Goal: Complete application form

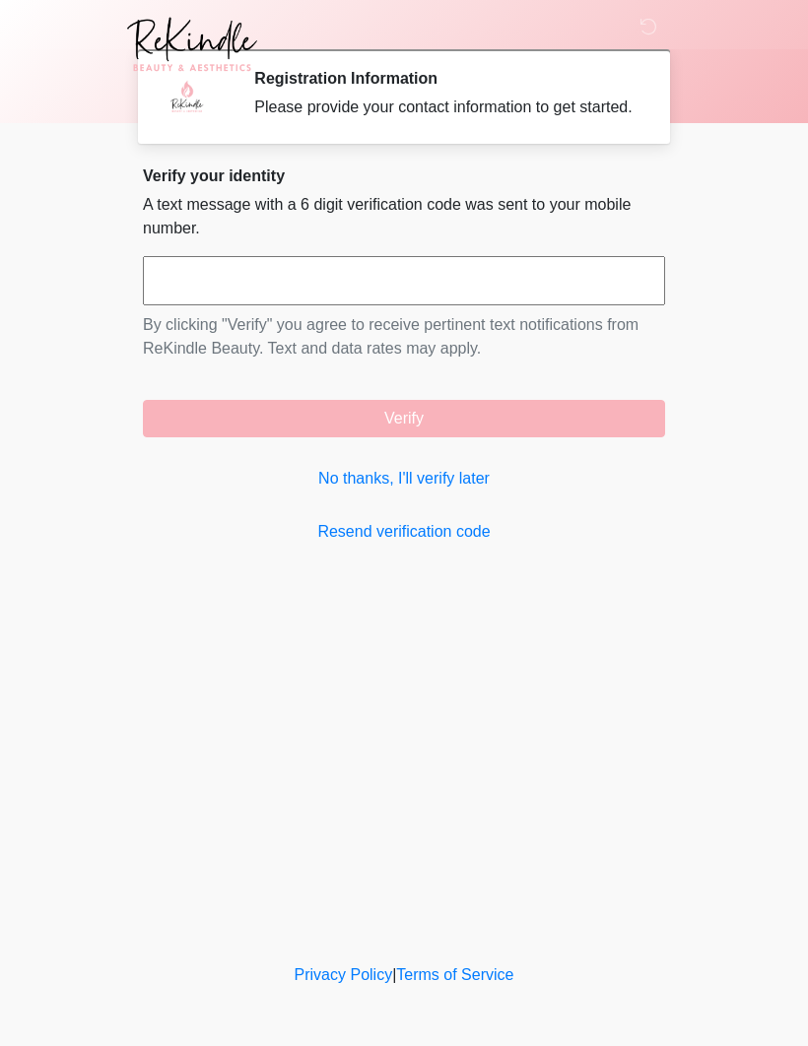
click at [351, 305] on input "text" at bounding box center [404, 280] width 522 height 49
click at [359, 305] on input "text" at bounding box center [404, 280] width 522 height 49
type input "******"
click at [480, 437] on button "Verify" at bounding box center [404, 418] width 522 height 37
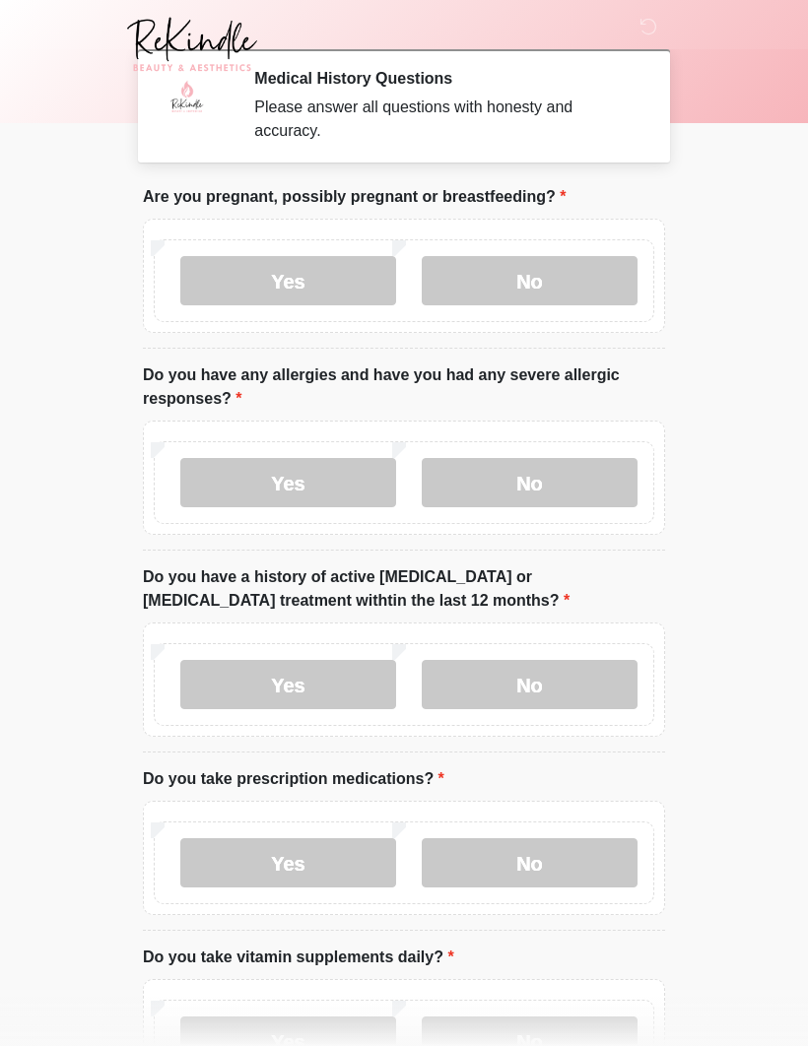
click at [526, 275] on label "No" at bounding box center [530, 280] width 216 height 49
click at [536, 471] on label "No" at bounding box center [530, 482] width 216 height 49
click at [530, 673] on label "No" at bounding box center [530, 684] width 216 height 49
click at [297, 853] on label "Yes" at bounding box center [288, 862] width 216 height 49
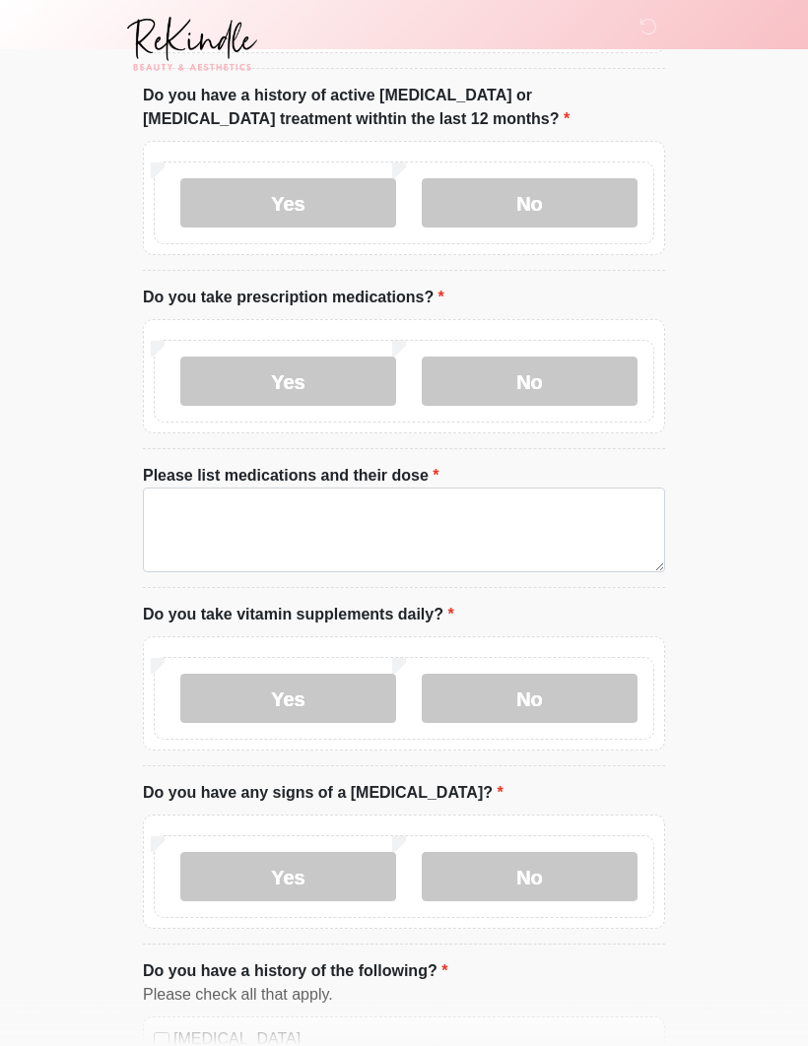
scroll to position [483, 0]
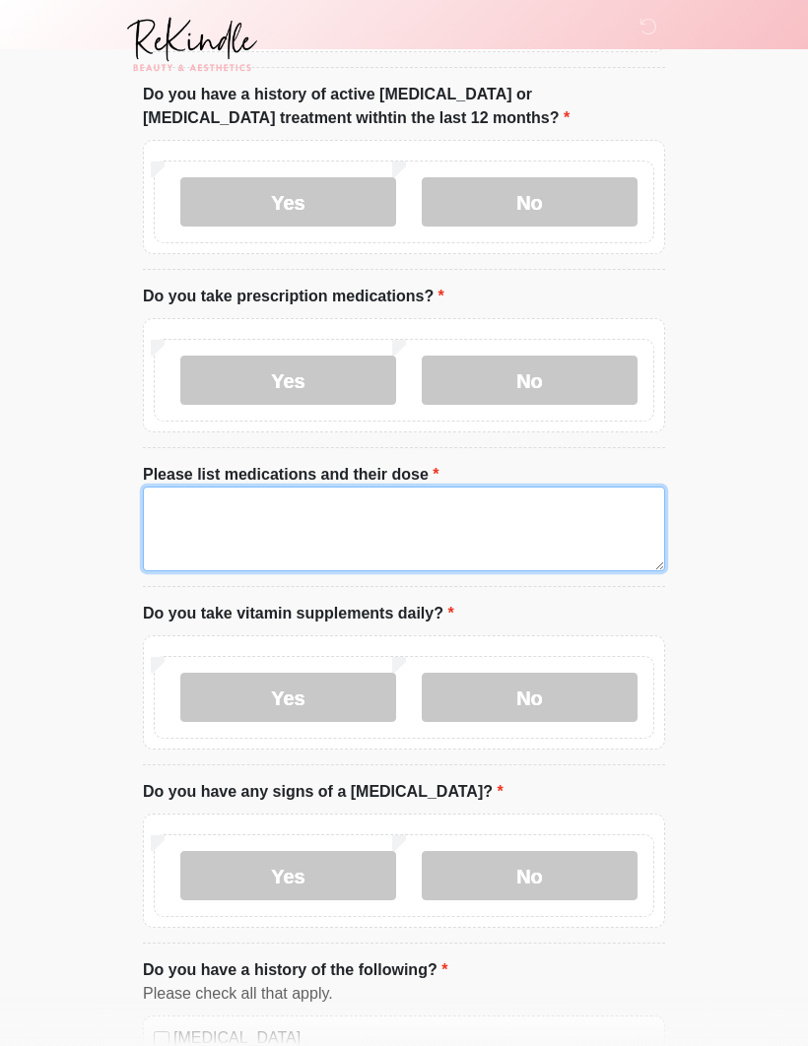
click at [222, 513] on textarea "Please list medications and their dose" at bounding box center [404, 529] width 522 height 85
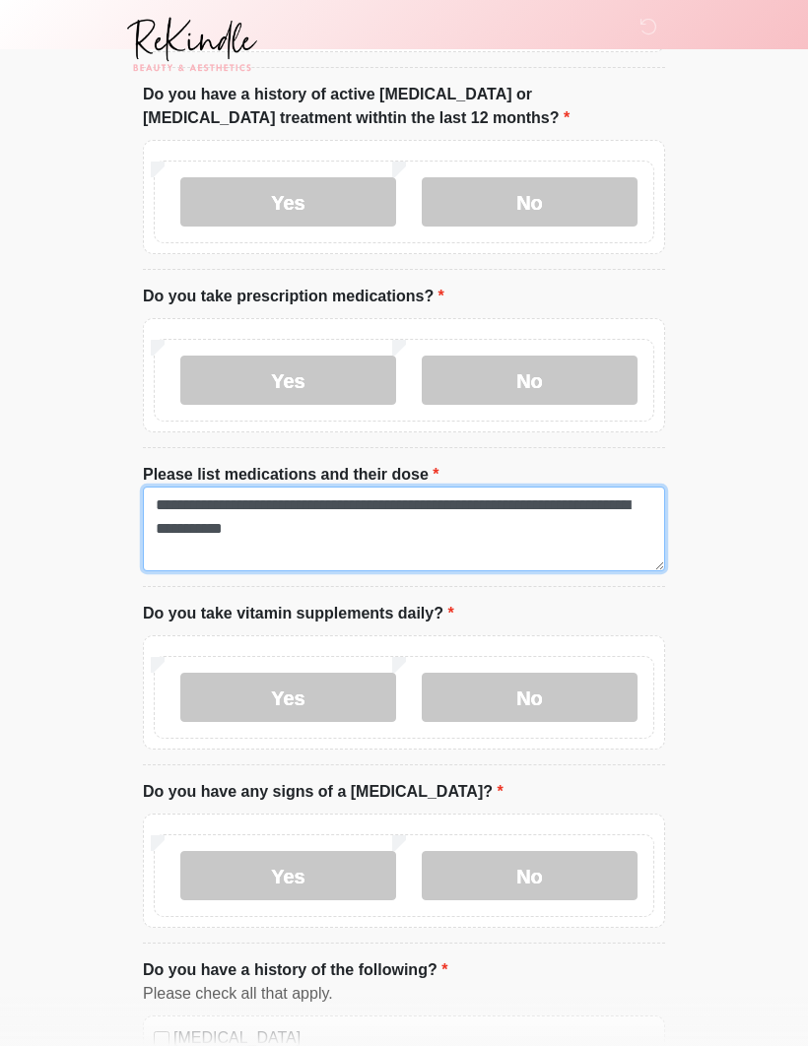
type textarea "**********"
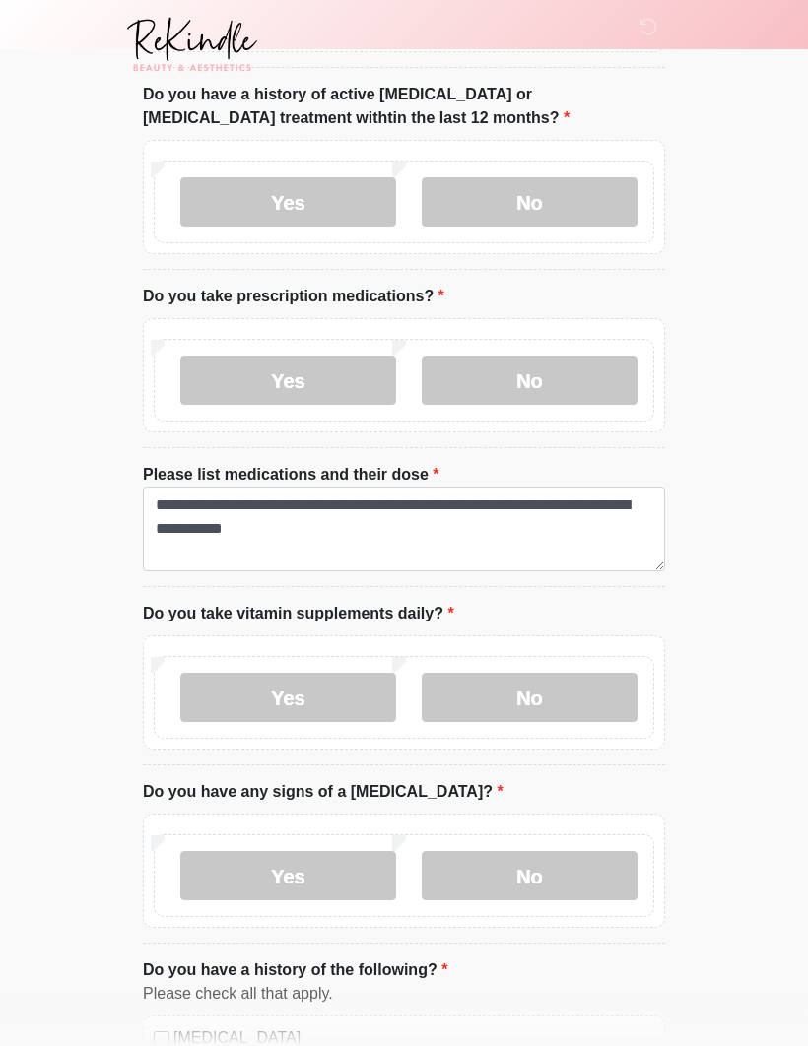
click at [298, 700] on label "Yes" at bounding box center [288, 697] width 216 height 49
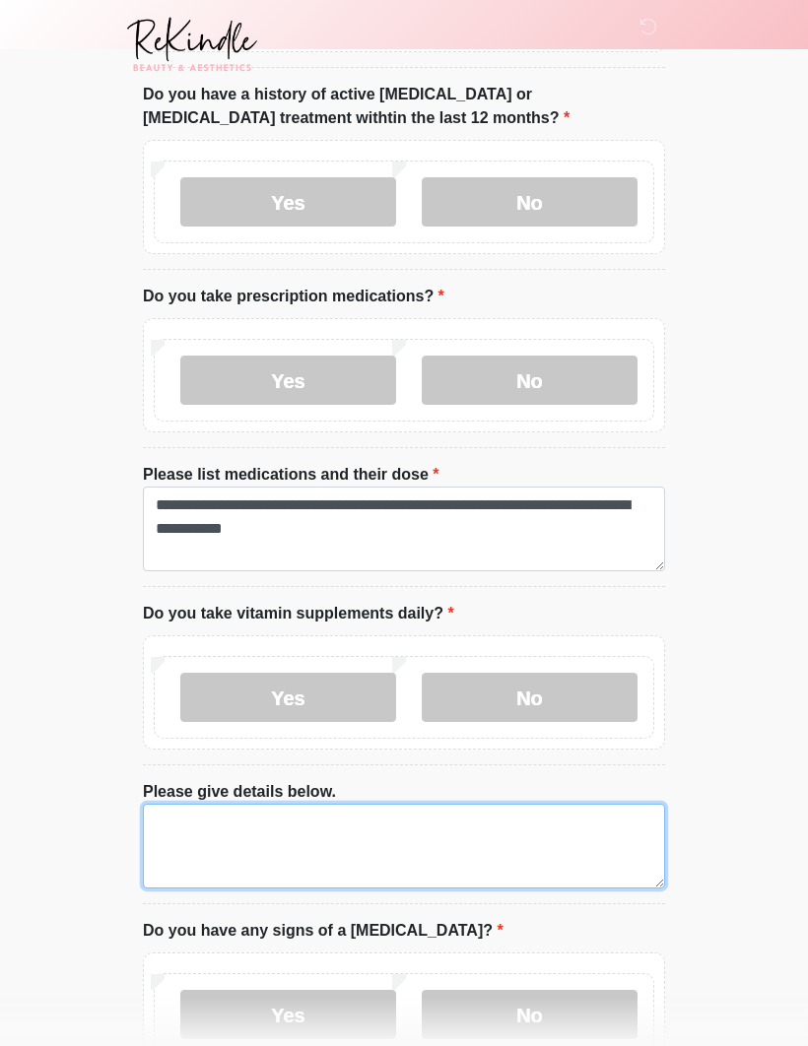
click at [218, 834] on textarea "Please give details below." at bounding box center [404, 846] width 522 height 85
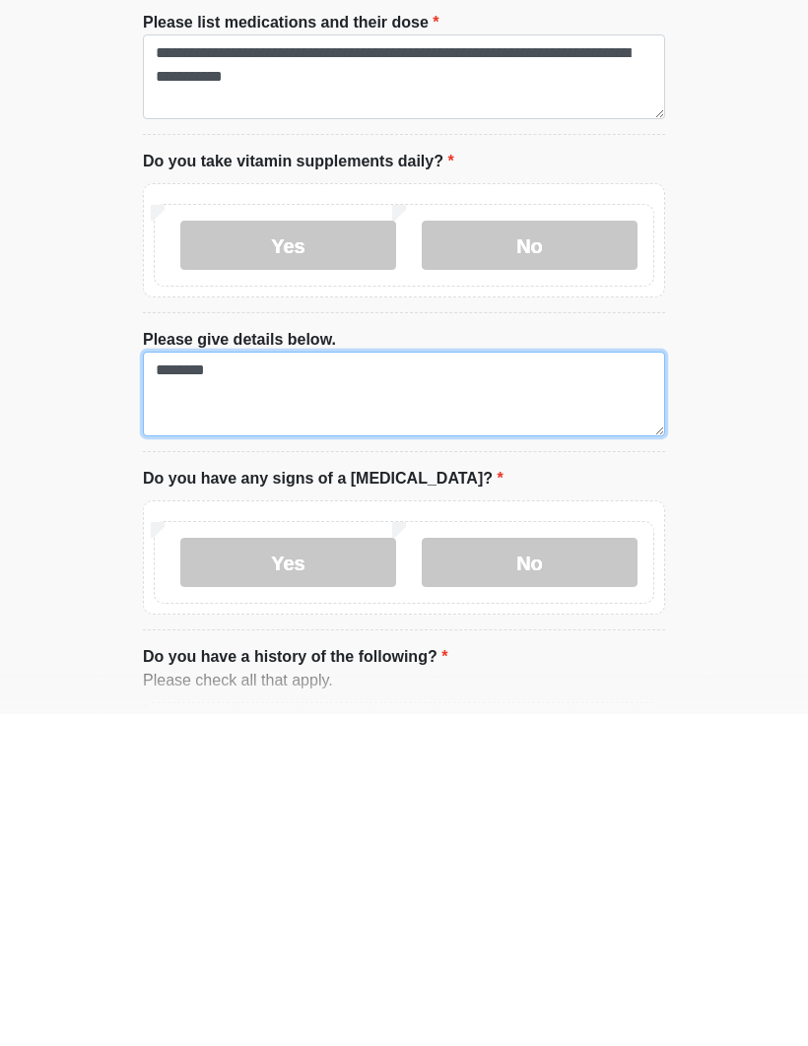
type textarea "********"
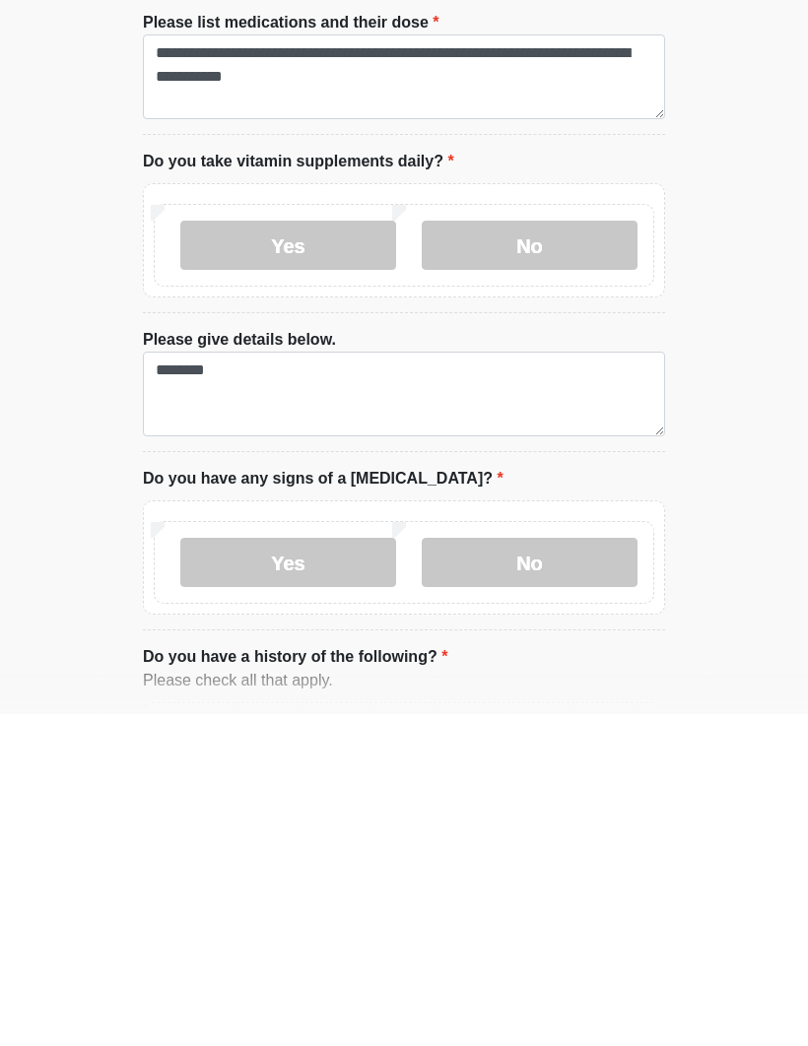
click at [532, 870] on label "No" at bounding box center [530, 894] width 216 height 49
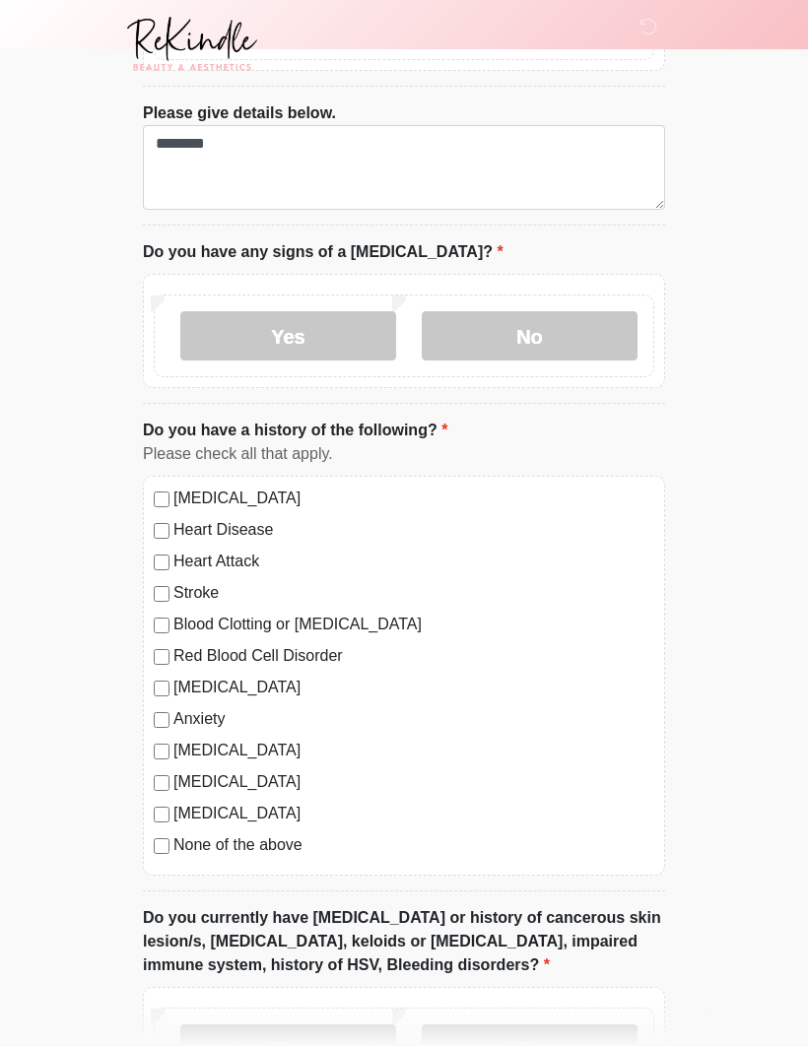
scroll to position [1166, 0]
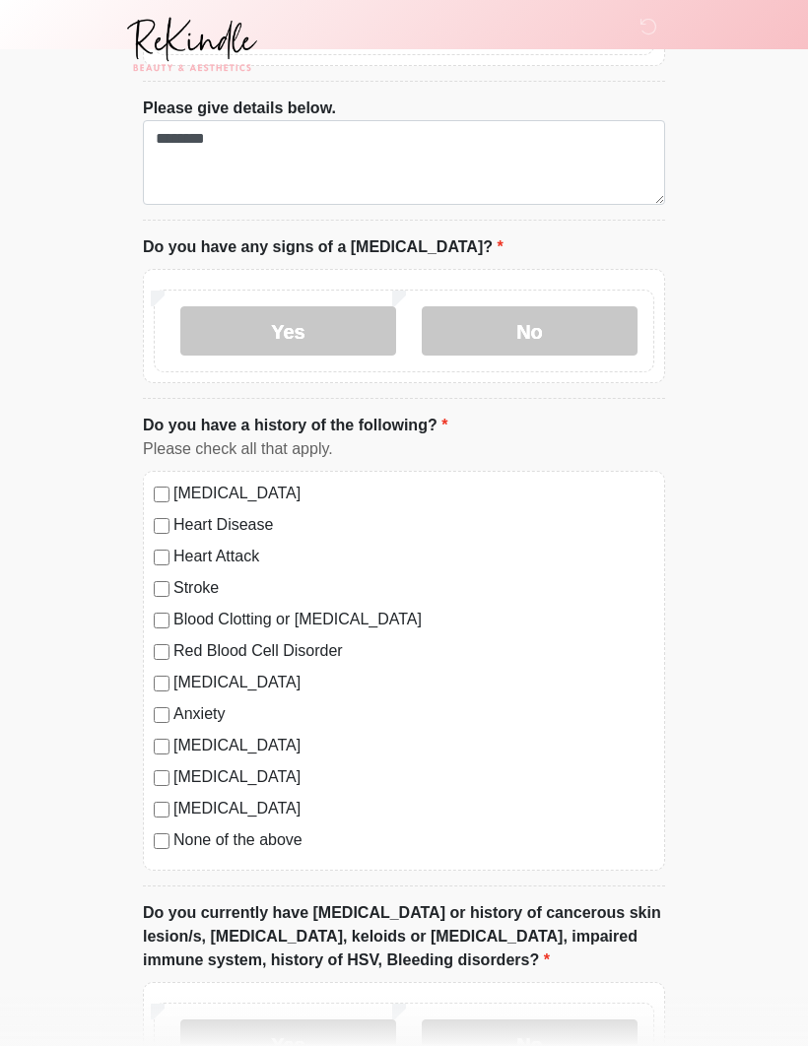
click at [166, 702] on div "Anxiety" at bounding box center [404, 714] width 500 height 24
click at [174, 736] on label "Autoimmune Disorder" at bounding box center [413, 746] width 481 height 24
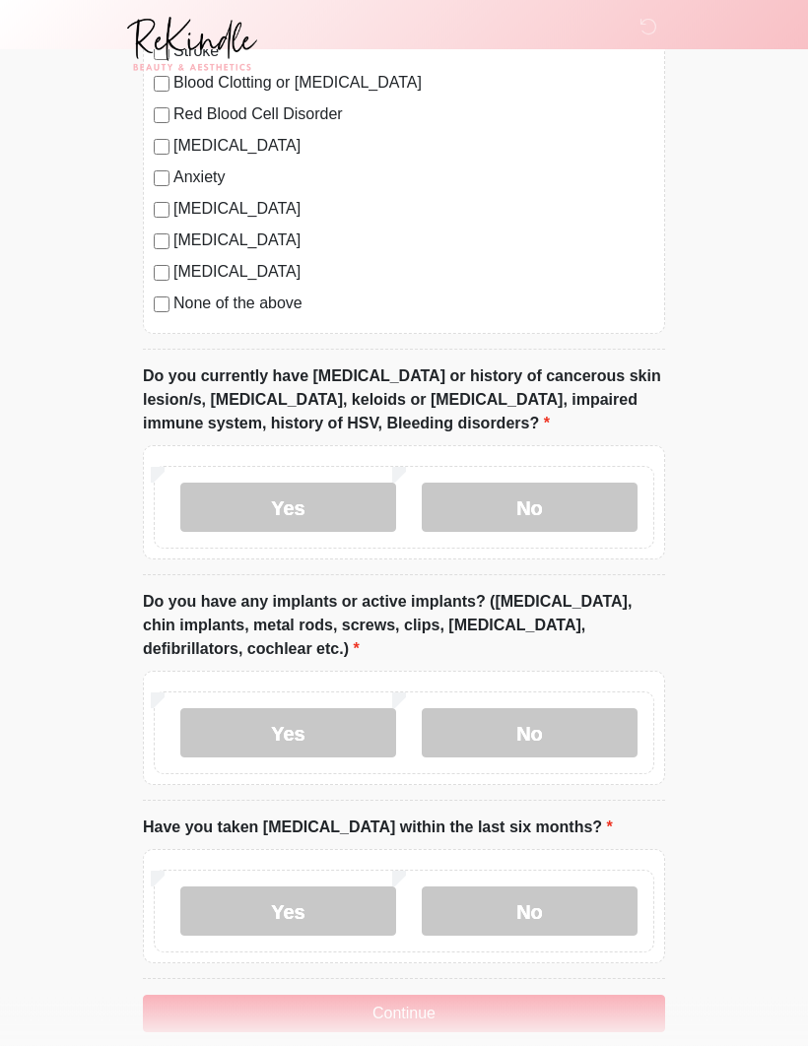
scroll to position [1703, 0]
click at [529, 490] on label "No" at bounding box center [530, 507] width 216 height 49
click at [530, 724] on label "No" at bounding box center [530, 731] width 216 height 49
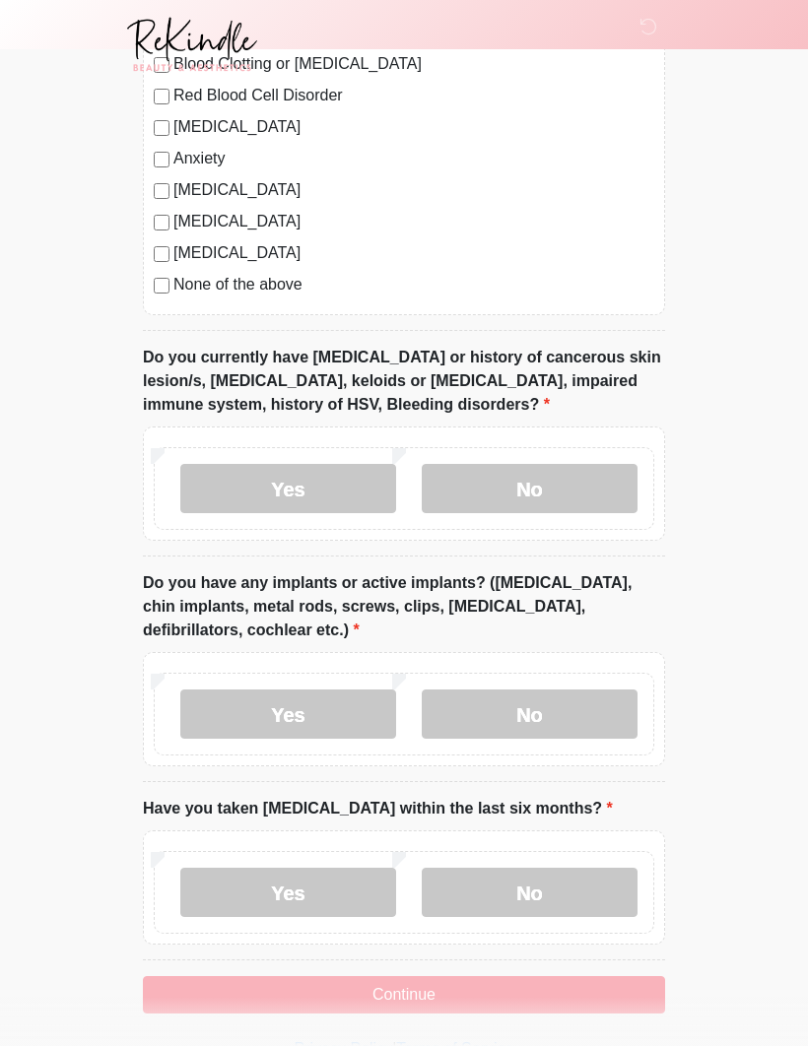
click at [525, 882] on label "No" at bounding box center [530, 892] width 216 height 49
click at [418, 976] on button "Continue" at bounding box center [404, 994] width 522 height 37
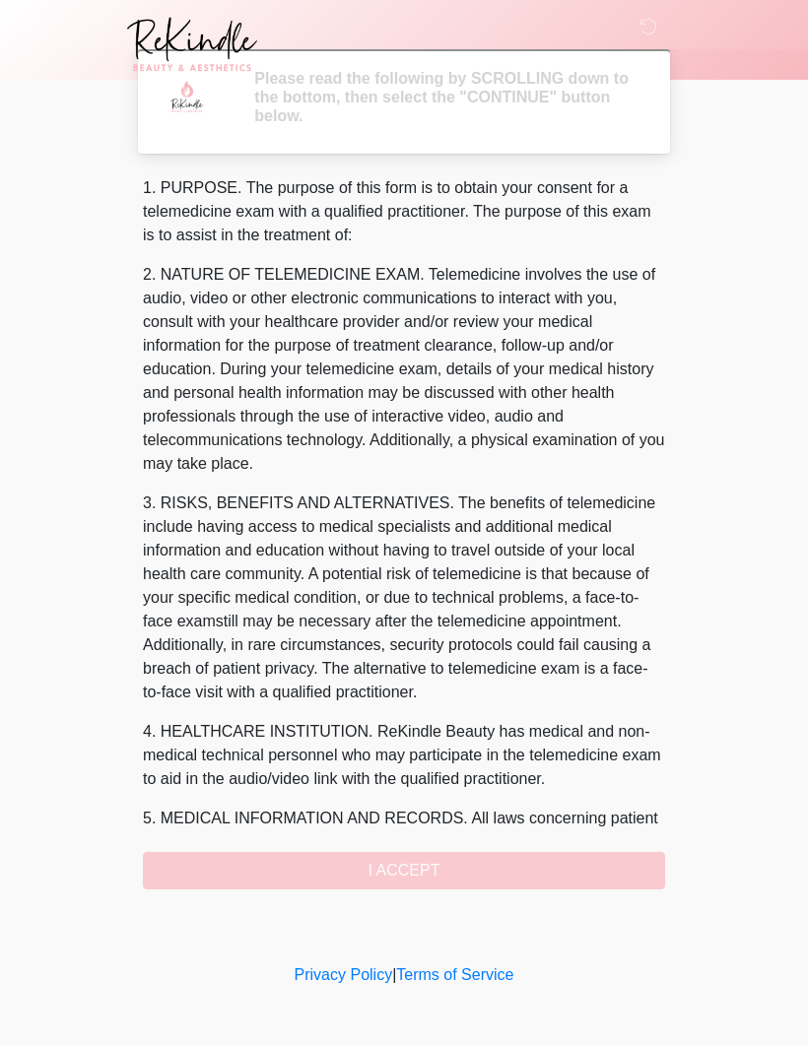
scroll to position [0, 0]
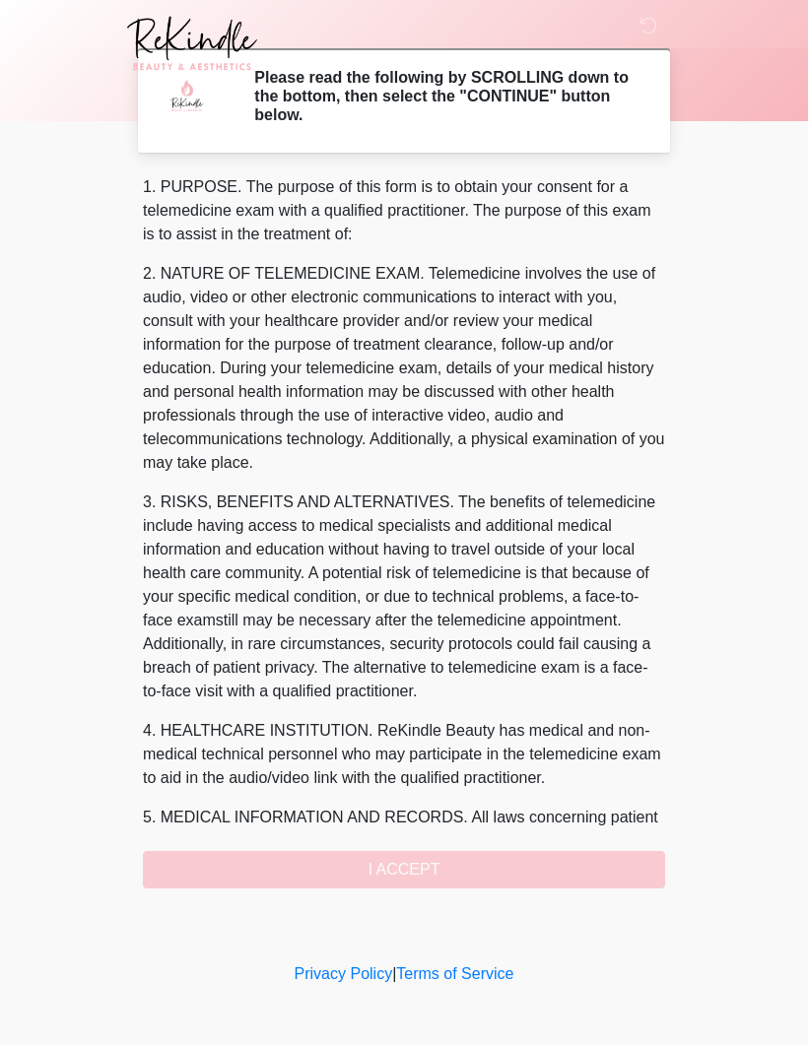
click at [413, 863] on div "1. PURPOSE. The purpose of this form is to obtain your consent for a telemedici…" at bounding box center [404, 532] width 522 height 713
click at [410, 851] on div "1. PURPOSE. The purpose of this form is to obtain your consent for a telemedici…" at bounding box center [404, 532] width 522 height 713
click at [356, 868] on div "1. PURPOSE. The purpose of this form is to obtain your consent for a telemedici…" at bounding box center [404, 532] width 522 height 713
click at [424, 876] on div "1. PURPOSE. The purpose of this form is to obtain your consent for a telemedici…" at bounding box center [404, 532] width 522 height 713
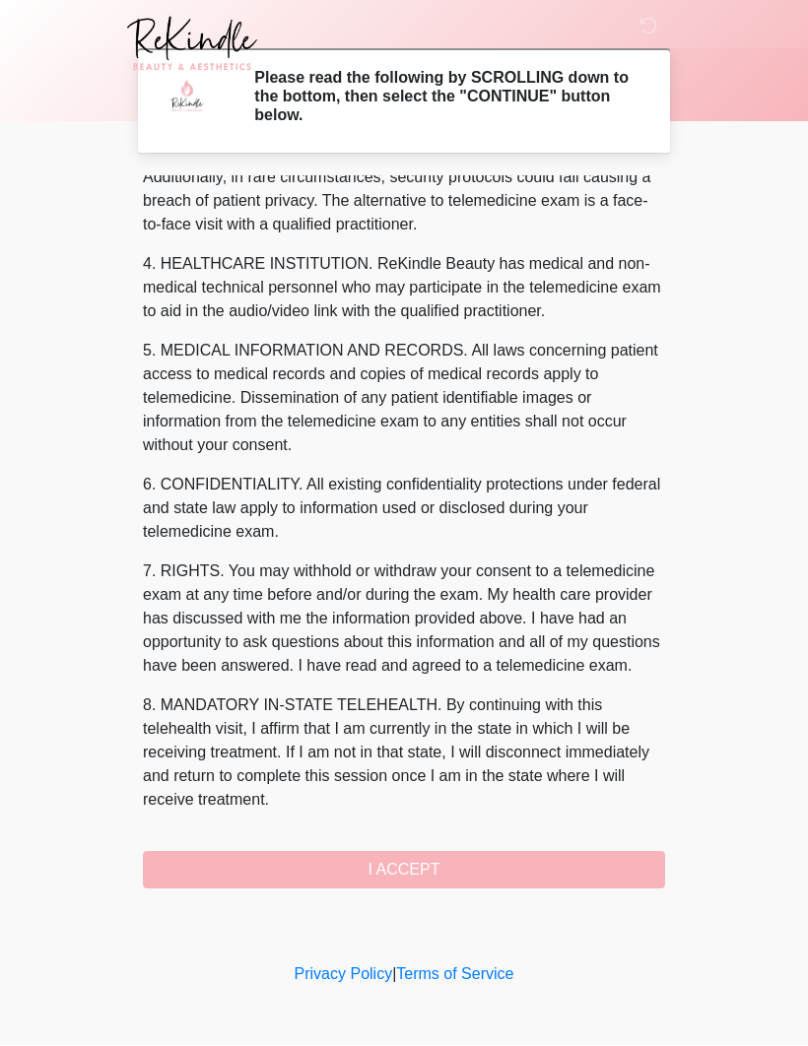
scroll to position [490, 0]
click at [478, 868] on button "I ACCEPT" at bounding box center [404, 870] width 522 height 37
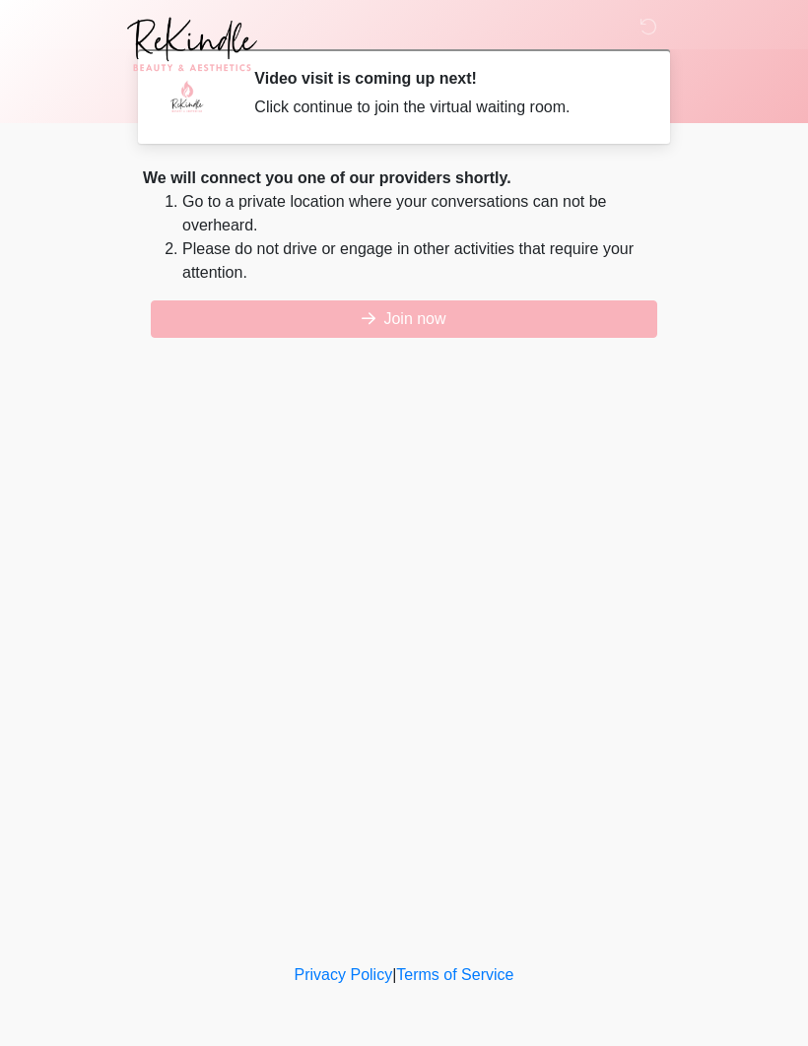
click at [473, 320] on button "Join now" at bounding box center [404, 318] width 506 height 37
